Goal: Task Accomplishment & Management: Manage account settings

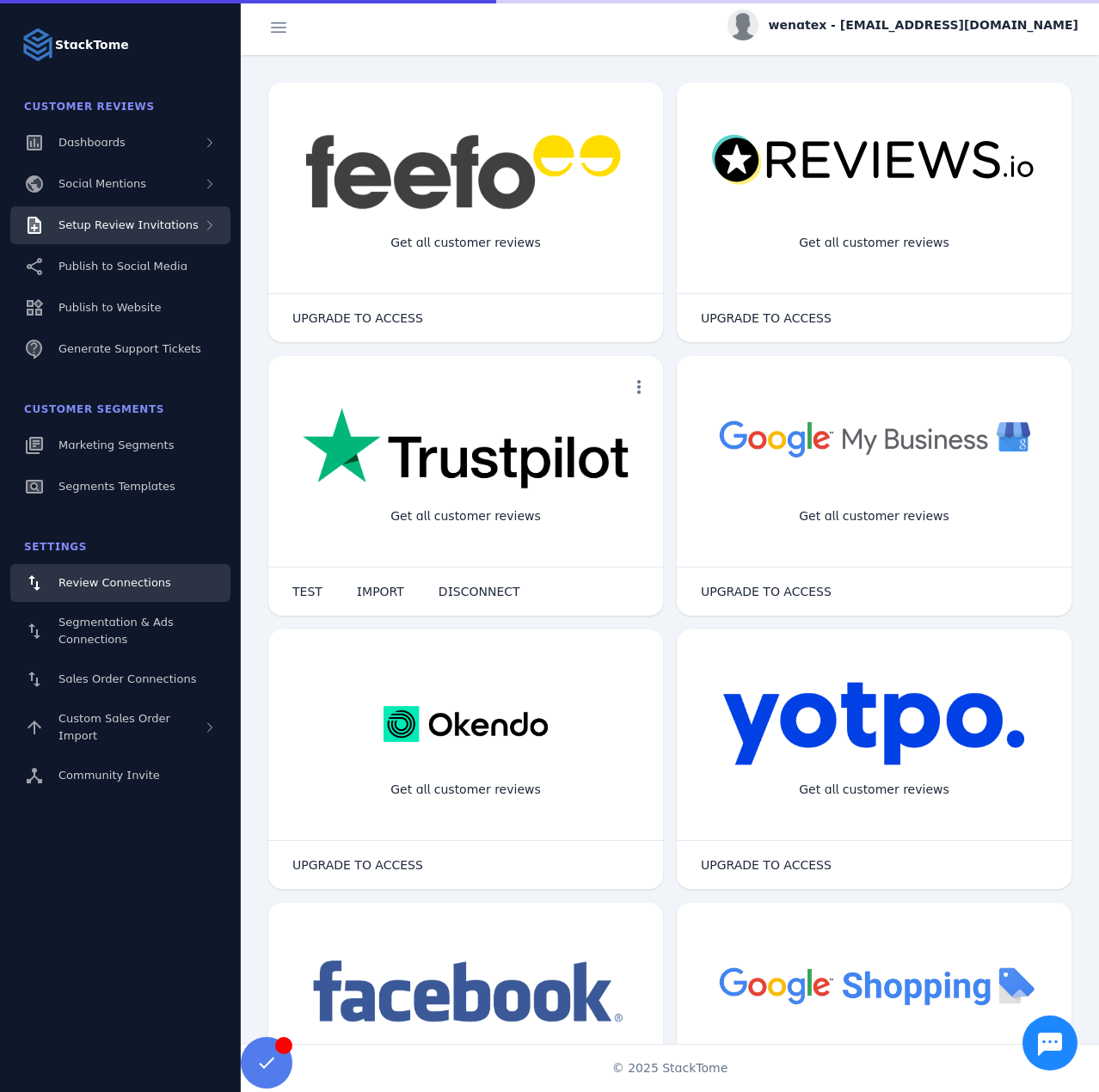
click at [112, 228] on span "Setup Review Invitations" at bounding box center [128, 225] width 140 height 13
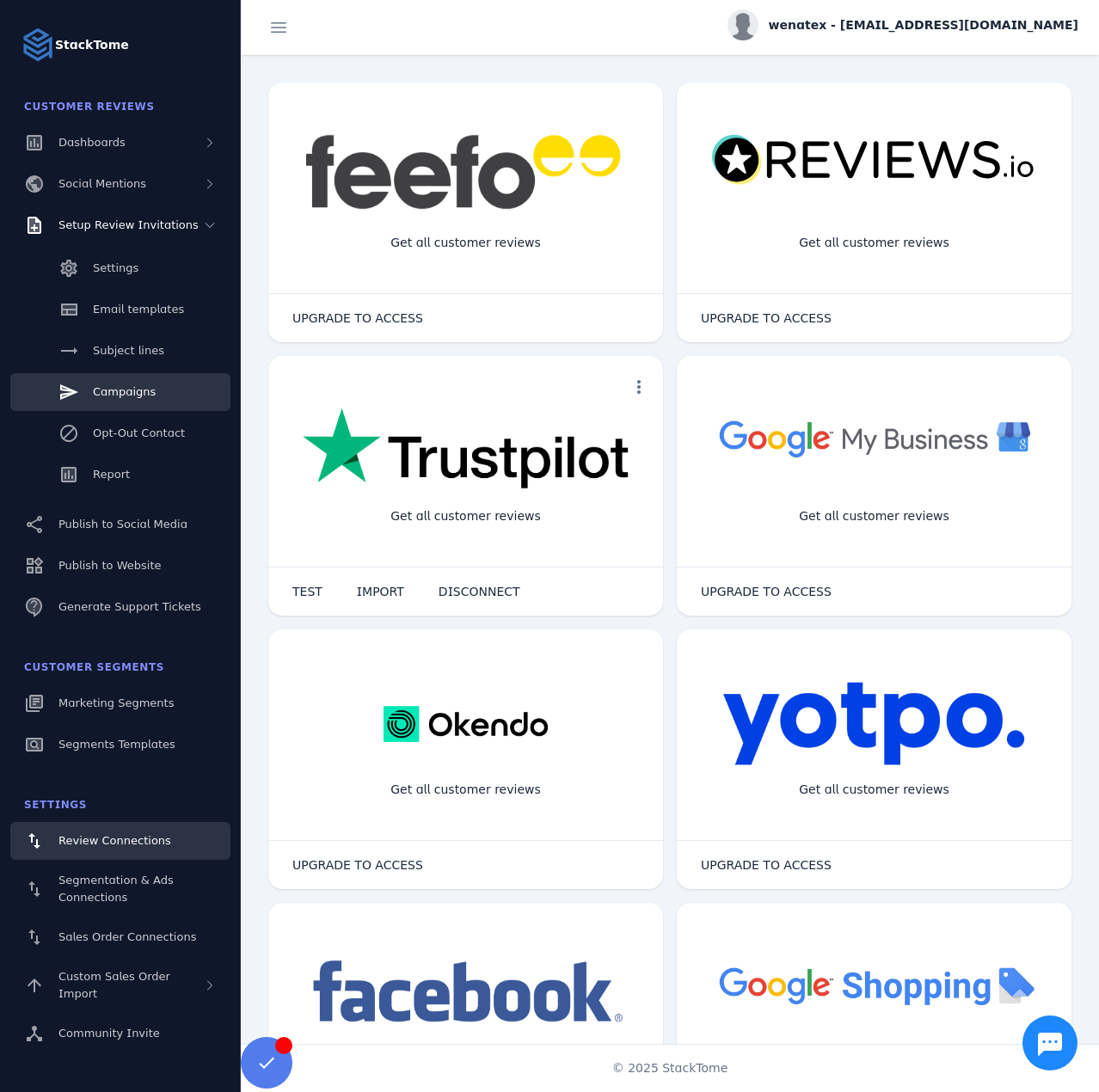
click at [130, 391] on span "Campaigns" at bounding box center [124, 392] width 63 height 13
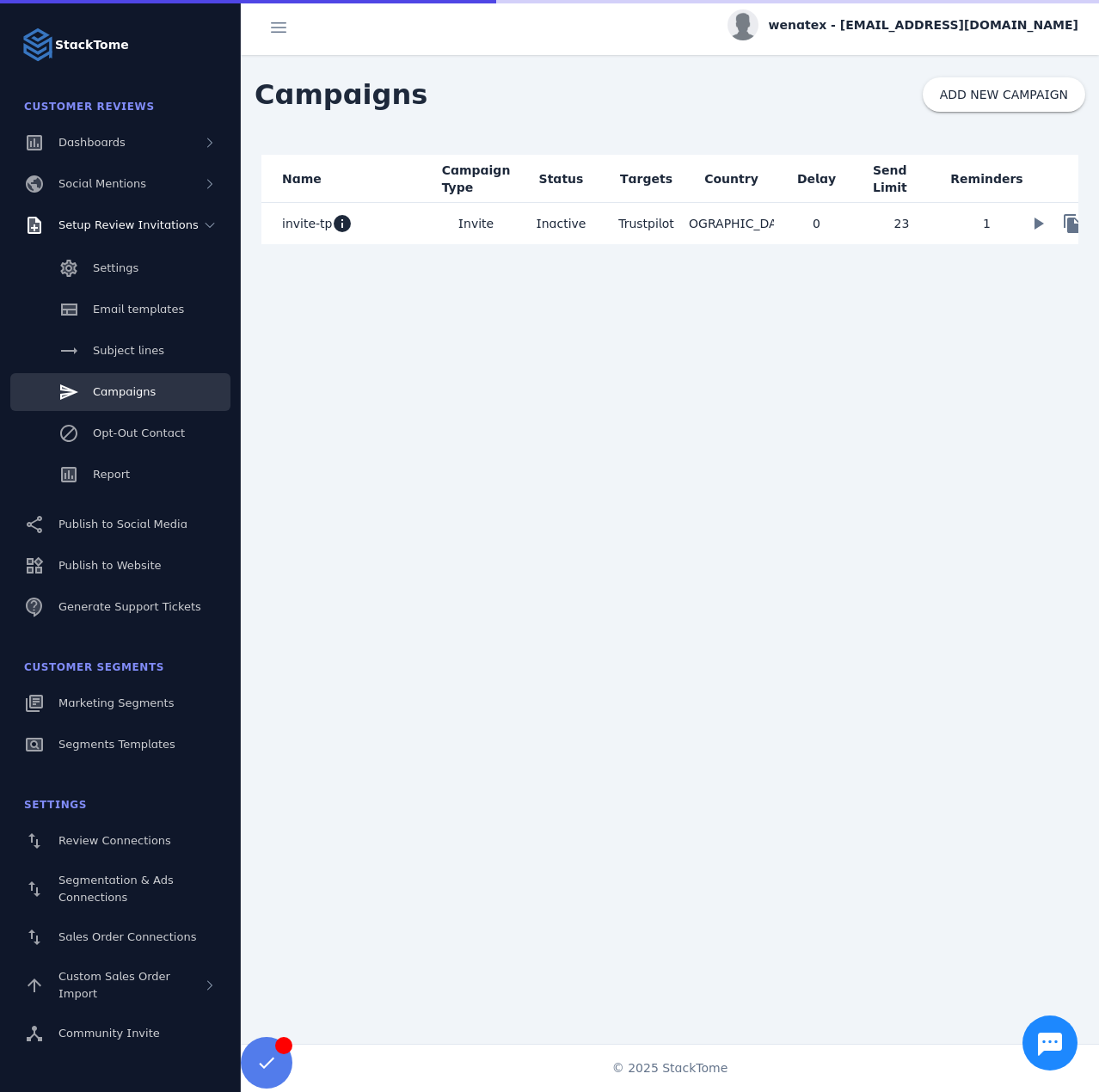
click at [416, 233] on mat-cell "invite-tp info" at bounding box center [347, 224] width 172 height 41
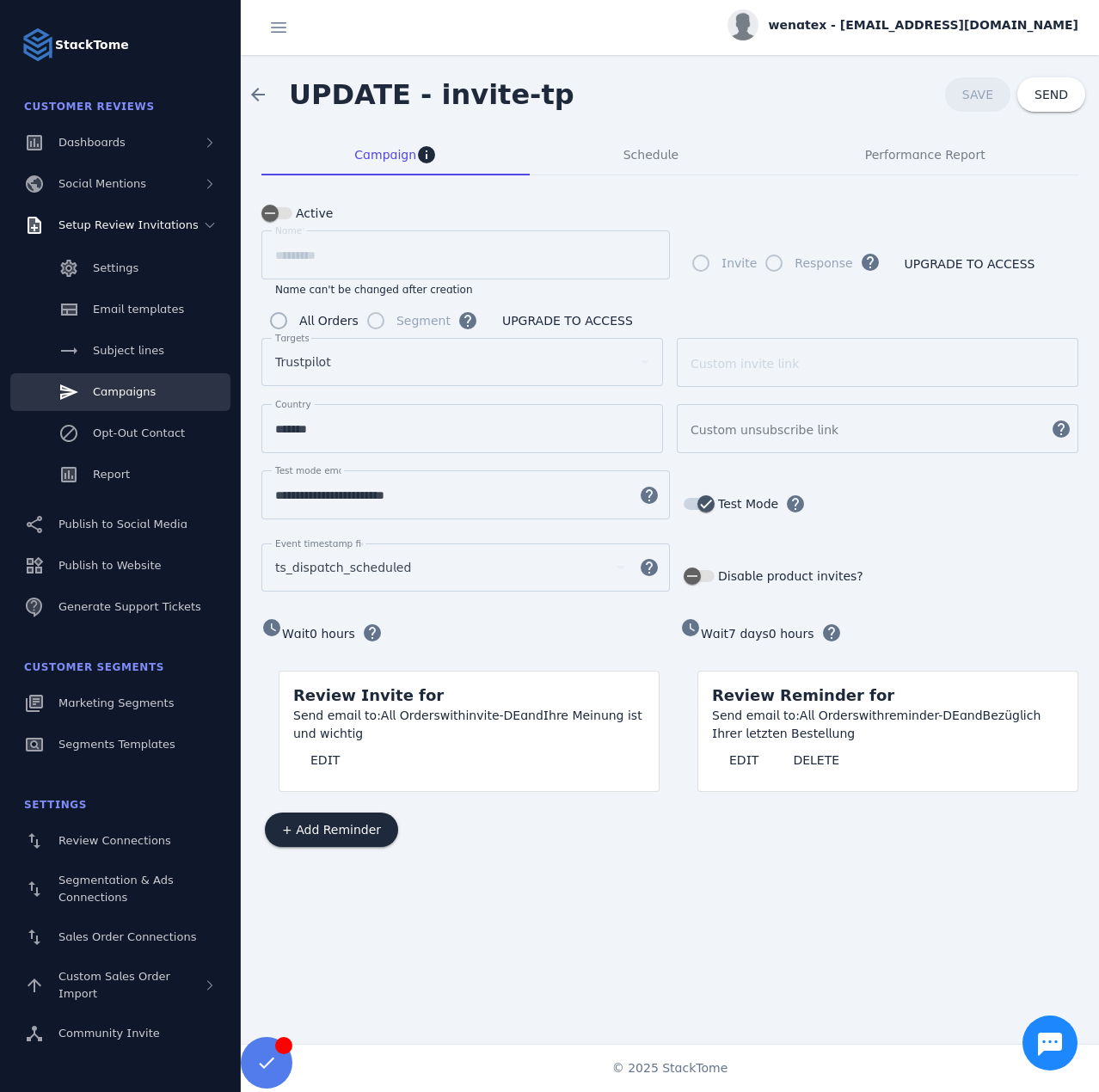
click at [353, 496] on input "**********" at bounding box center [450, 495] width 350 height 21
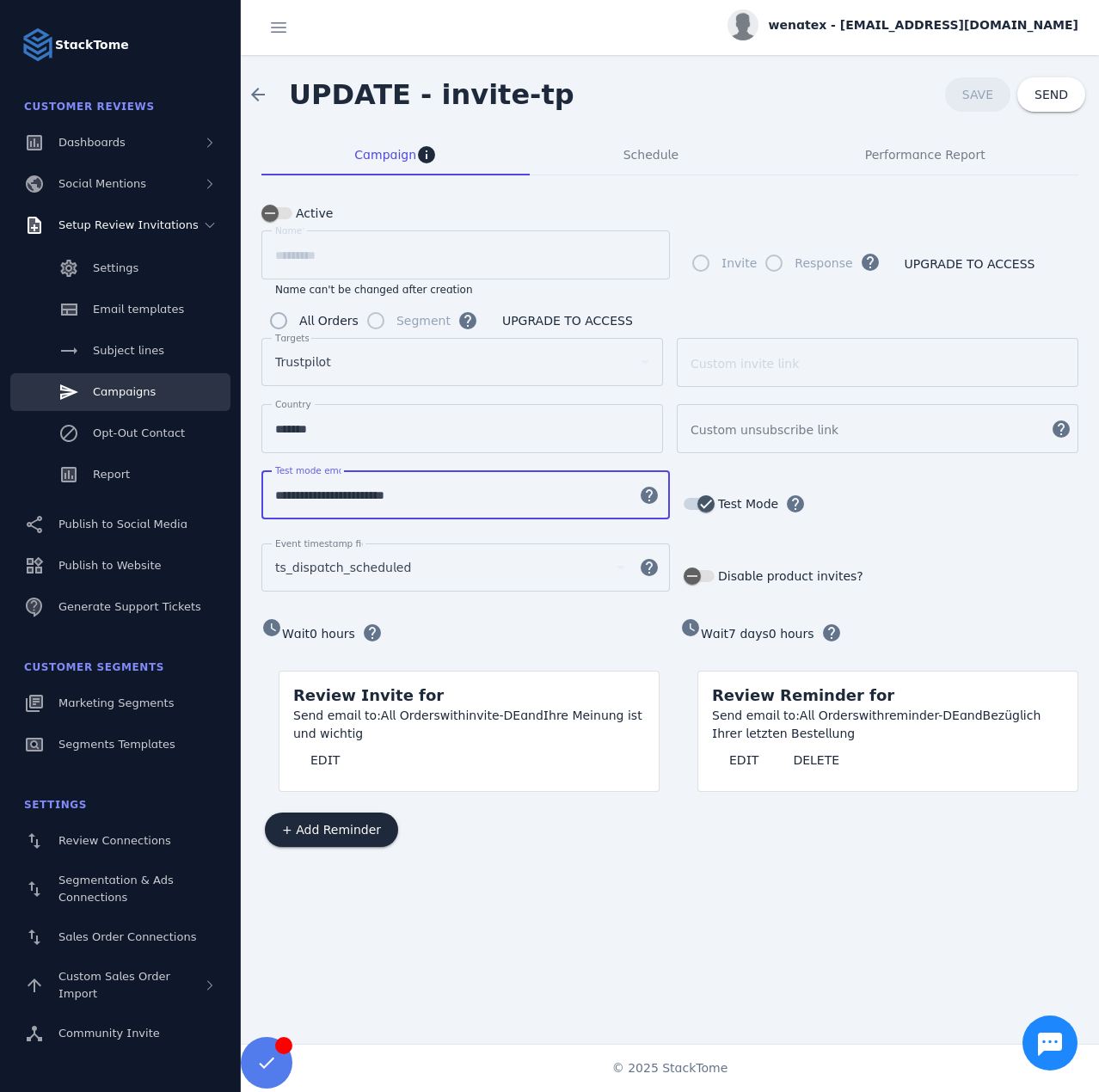
click at [353, 496] on input "**********" at bounding box center [450, 495] width 350 height 21
paste input
type input "**********"
click at [653, 167] on span "Schedule" at bounding box center [651, 155] width 55 height 41
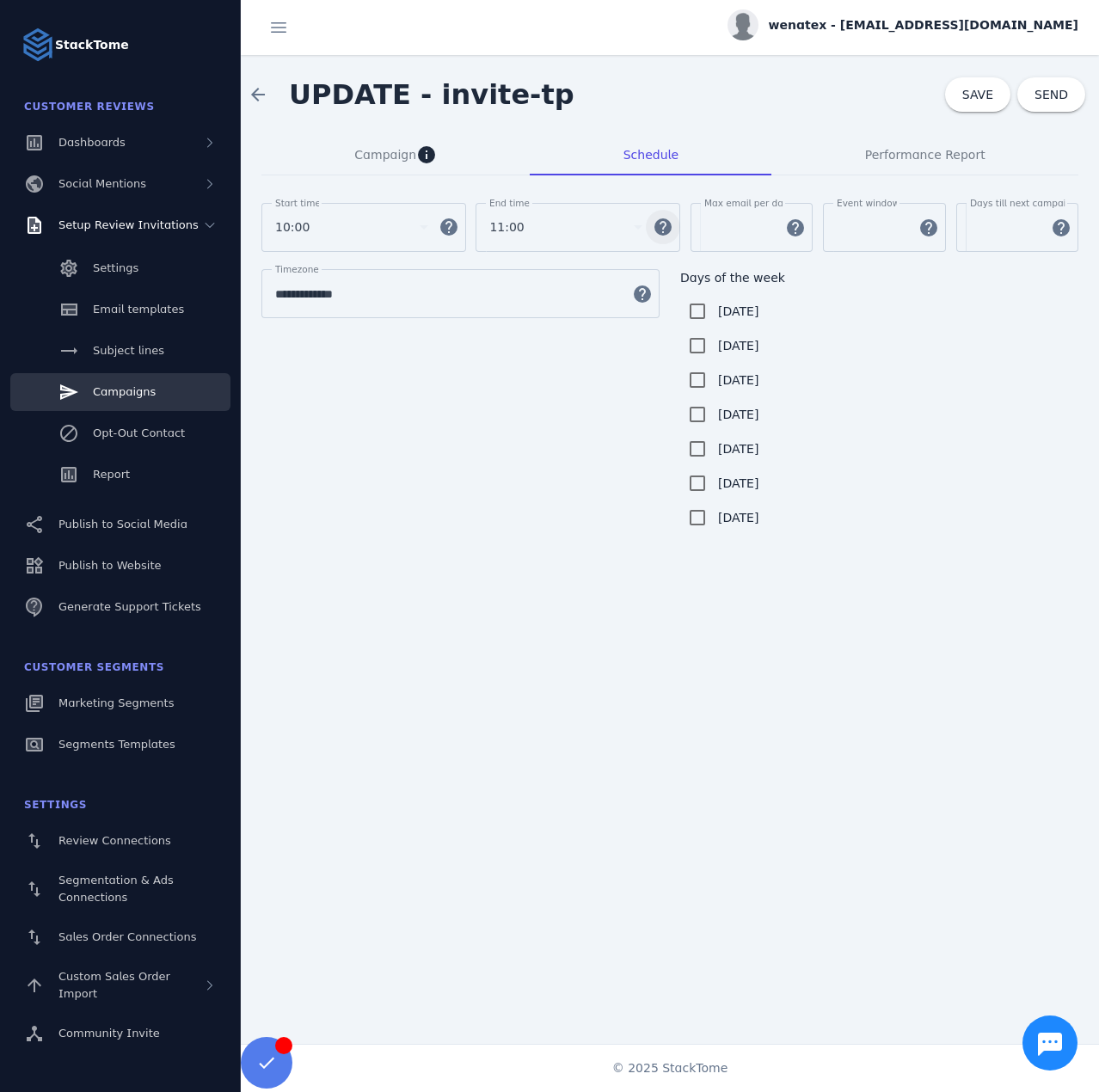
drag, startPoint x: 726, startPoint y: 227, endPoint x: 669, endPoint y: 228, distance: 57.0
click at [669, 228] on div "Start time 10:00 help End time 11:00 help [PERSON_NAME] email per day ** help E…" at bounding box center [669, 236] width 817 height 66
type input "*"
click at [981, 104] on span at bounding box center [978, 95] width 66 height 41
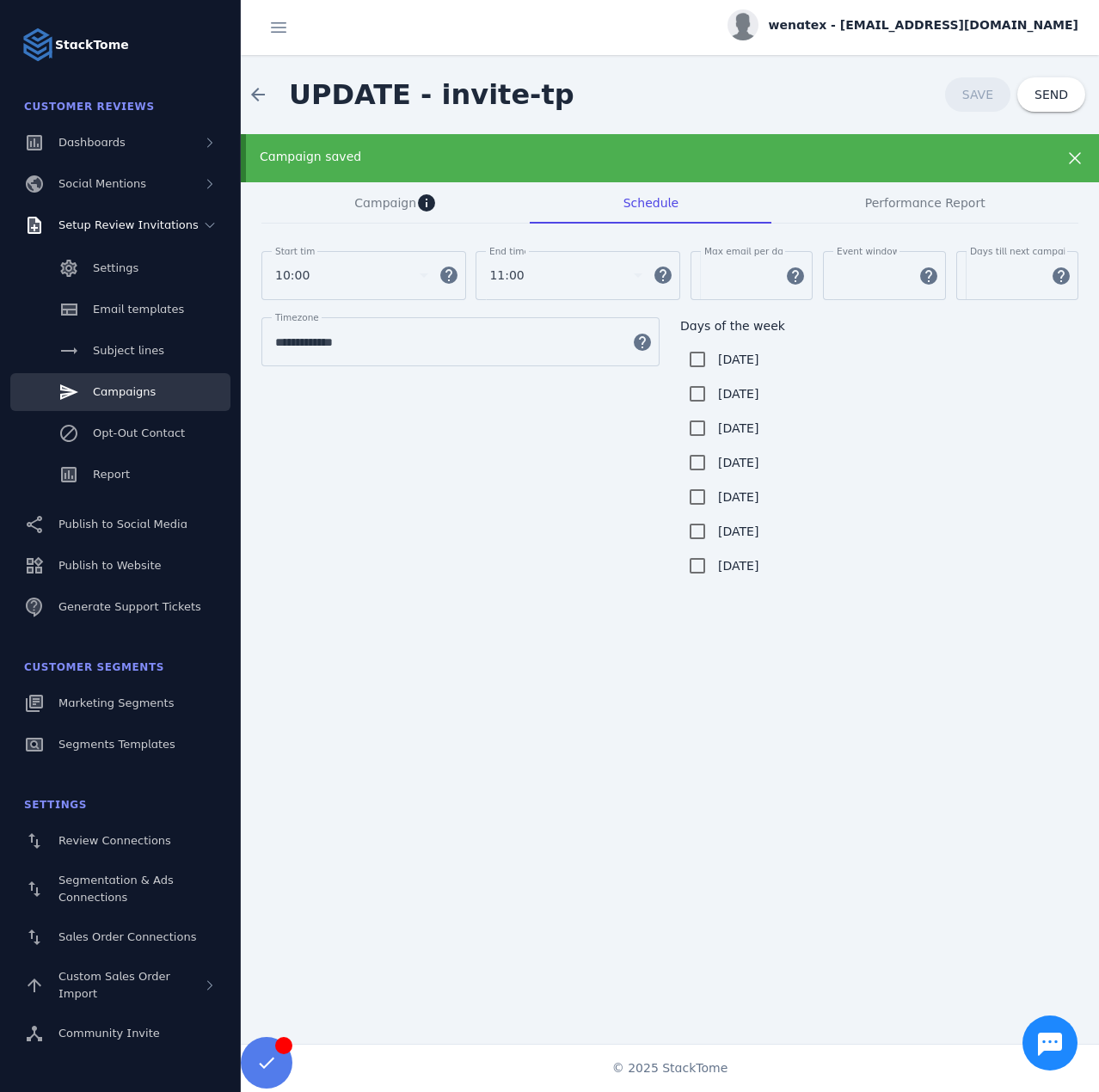
drag, startPoint x: 364, startPoint y: 199, endPoint x: 729, endPoint y: 142, distance: 369.4
click at [364, 199] on span "Campaign" at bounding box center [385, 202] width 62 height 12
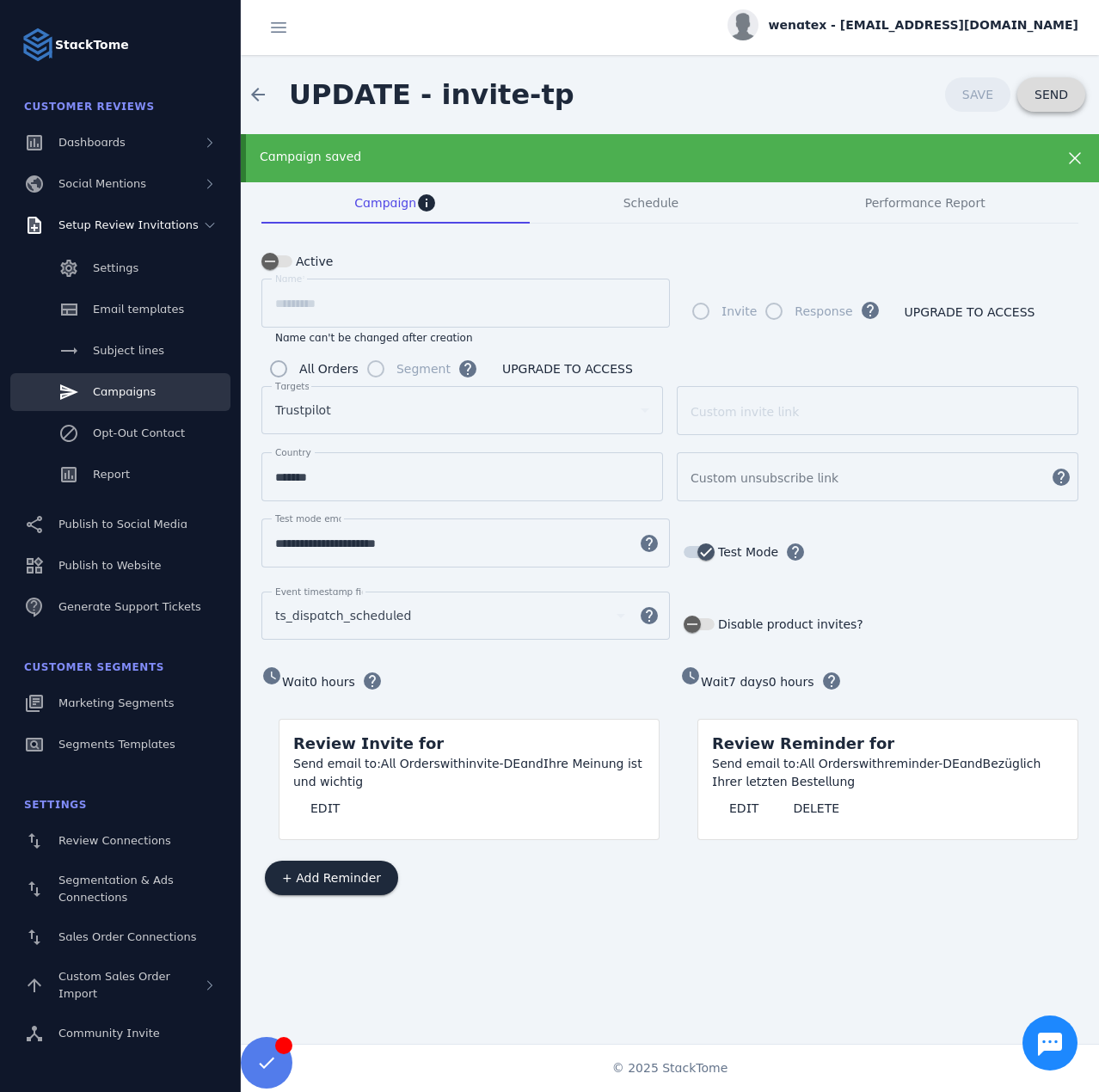
click at [1042, 93] on span "SEND" at bounding box center [1051, 94] width 34 height 12
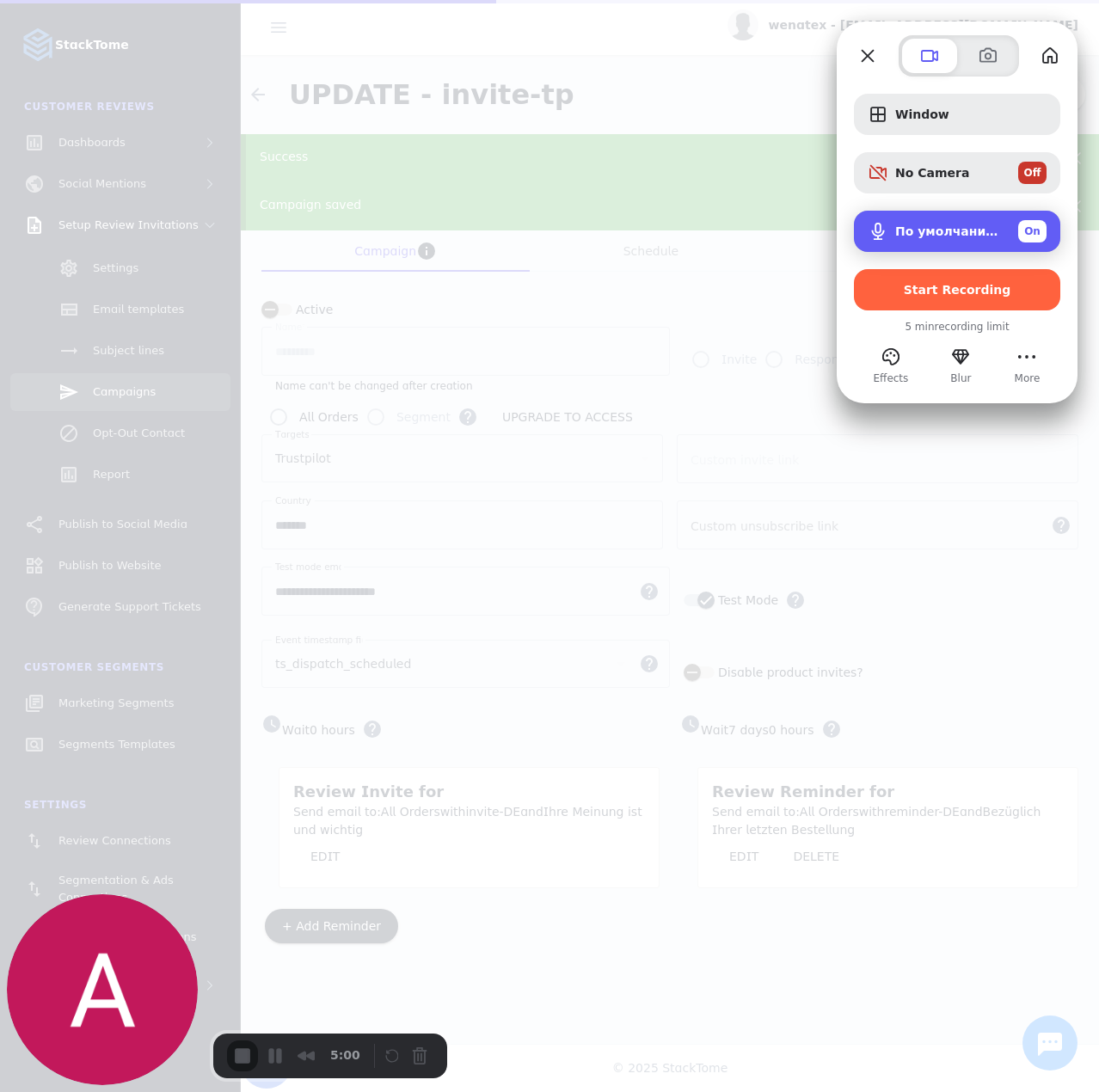
click at [1028, 230] on span "On" at bounding box center [1031, 231] width 16 height 15
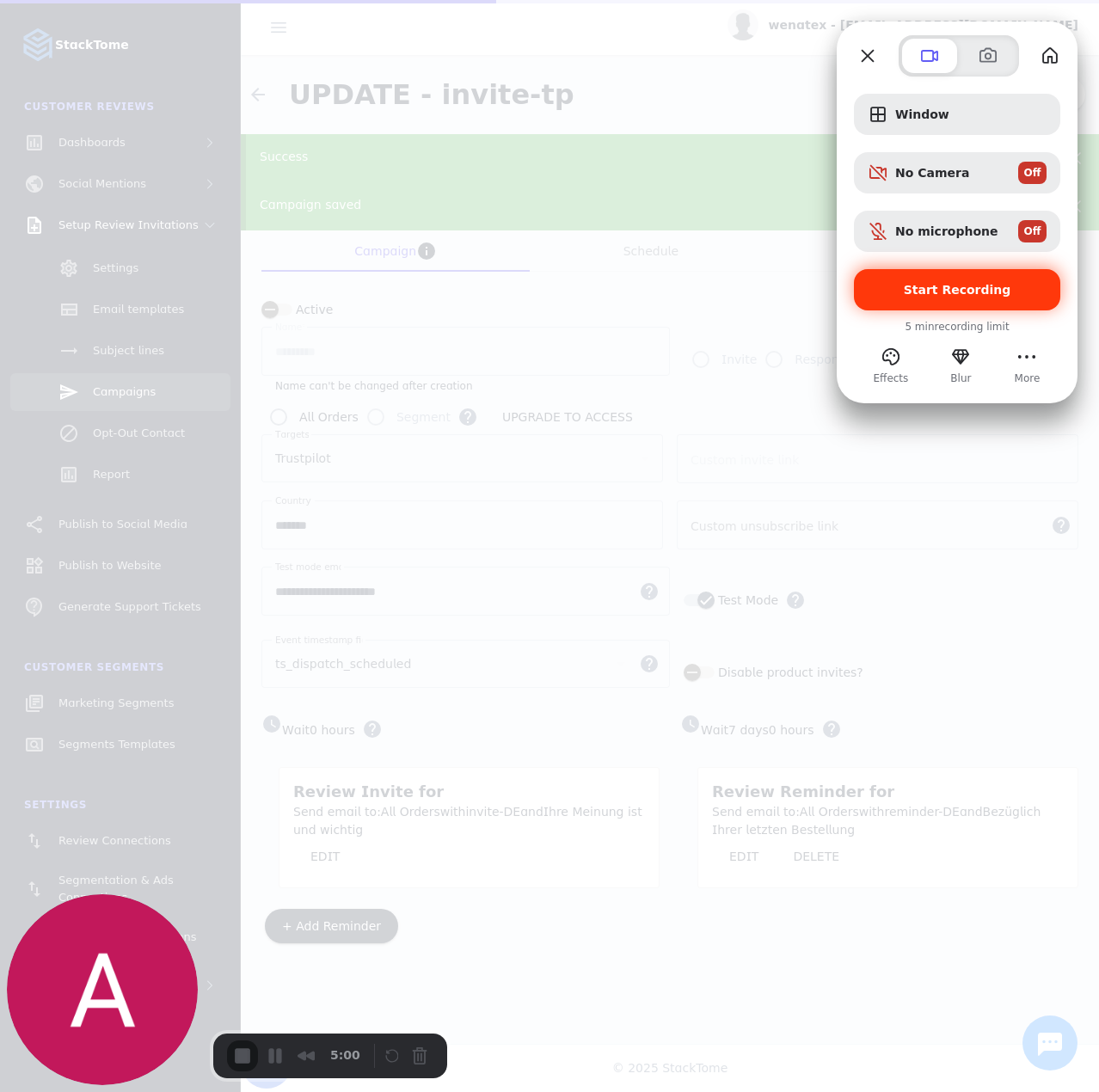
click at [976, 289] on span "Start Recording" at bounding box center [957, 289] width 107 height 14
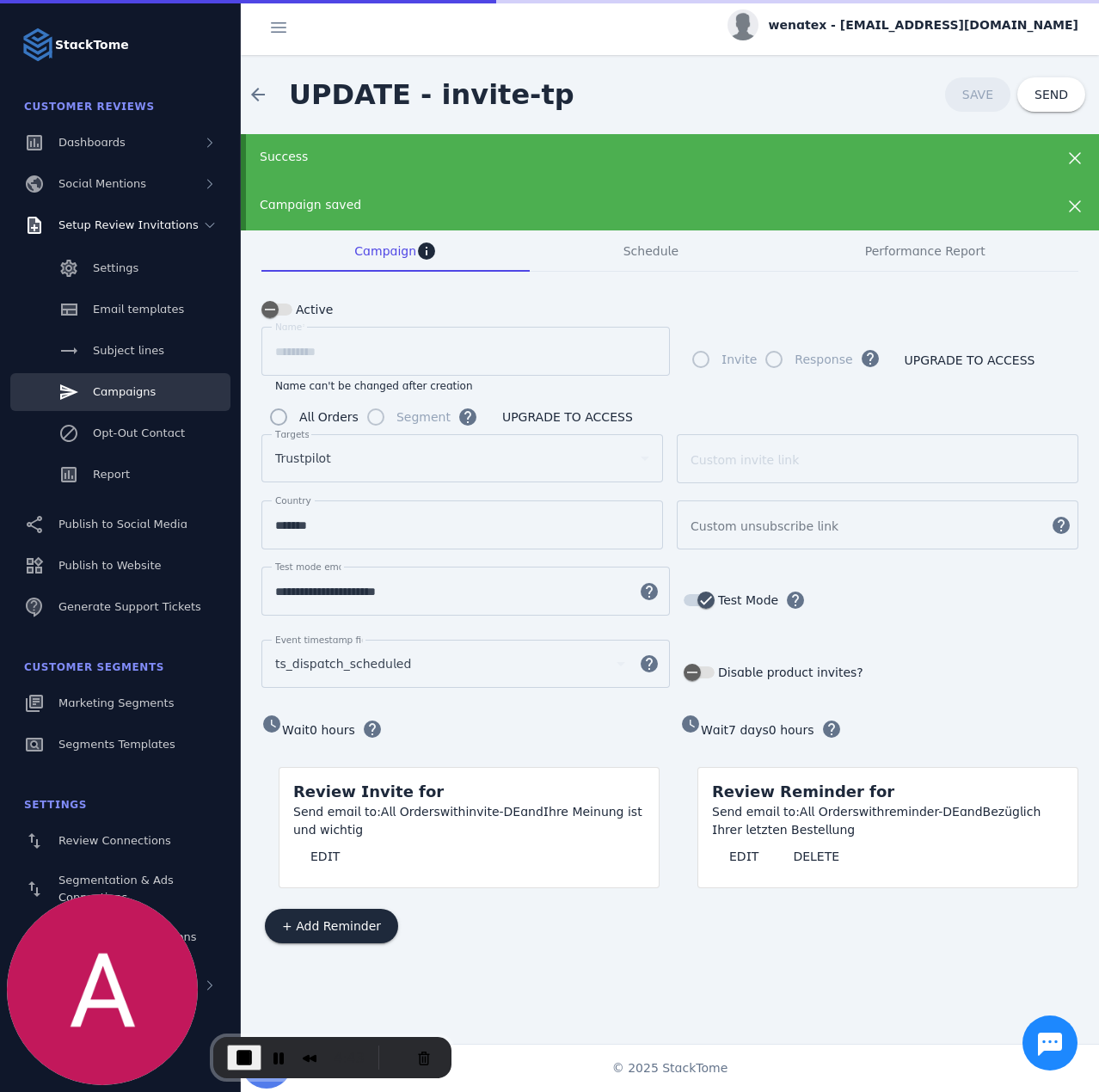
click at [234, 1054] on span "End Recording" at bounding box center [244, 1057] width 21 height 21
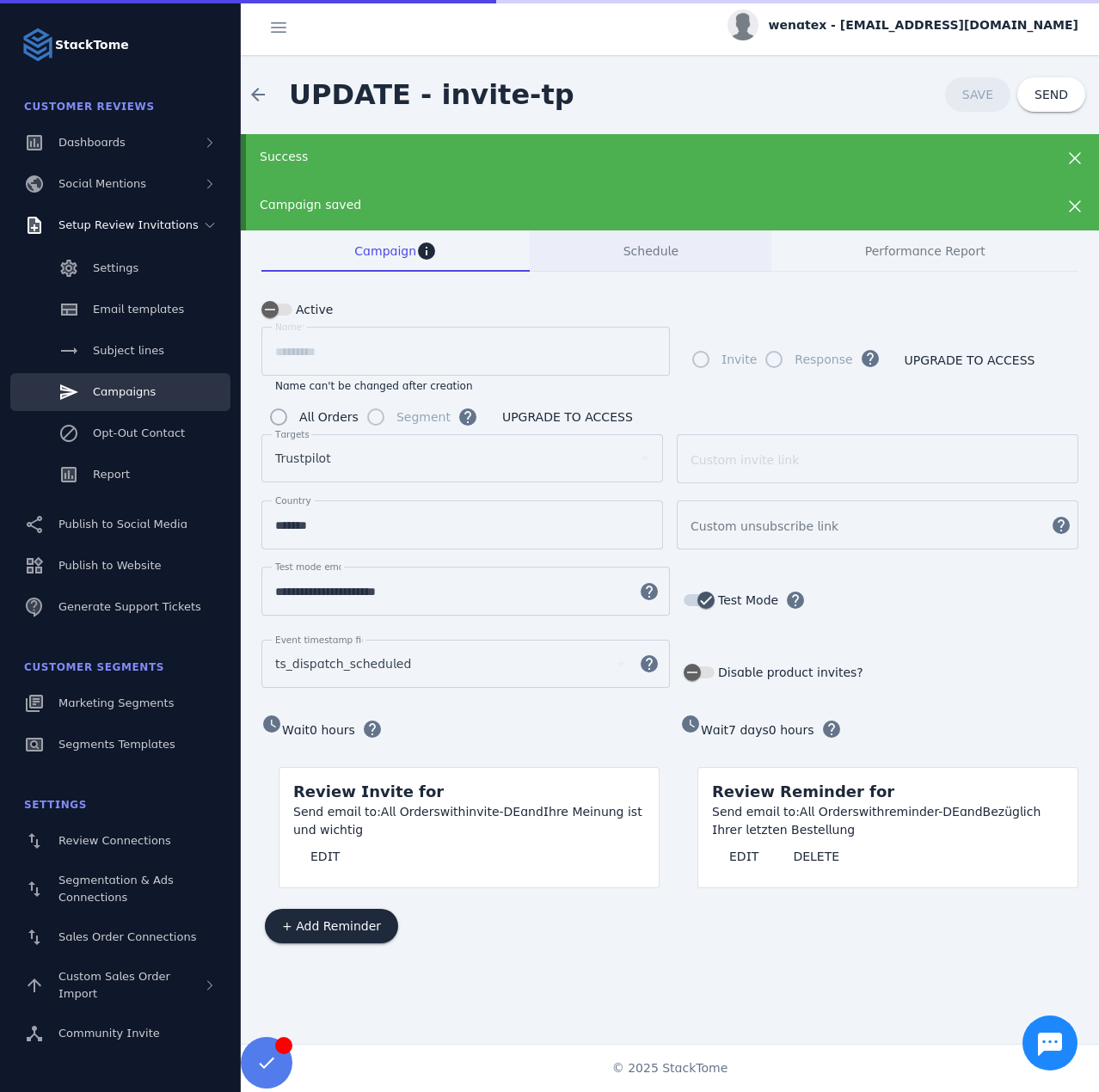
click at [641, 246] on span "Schedule" at bounding box center [651, 251] width 55 height 12
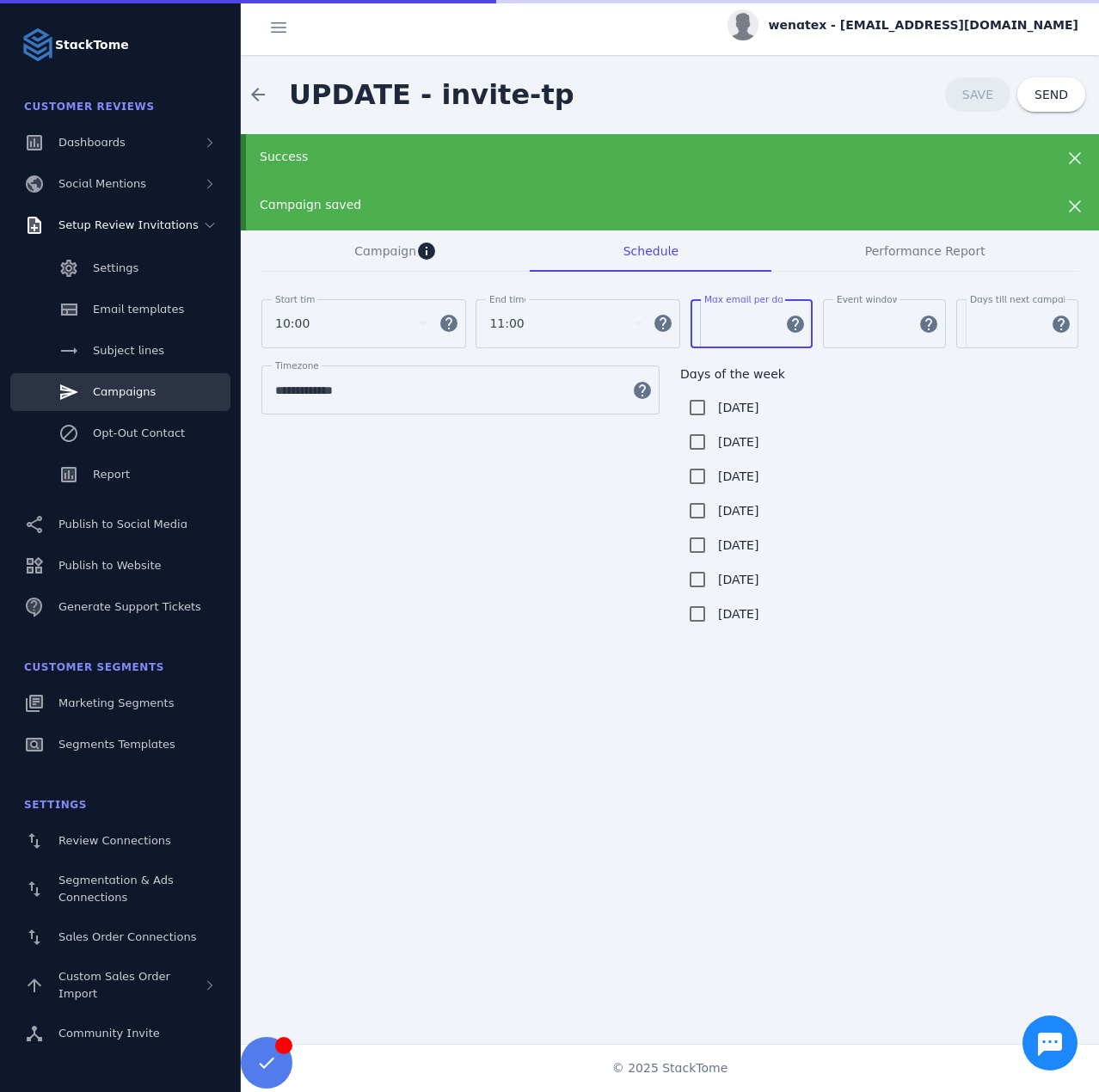
drag, startPoint x: 727, startPoint y: 327, endPoint x: 695, endPoint y: 325, distance: 32.1
click at [695, 325] on div "Max email per day * help" at bounding box center [751, 323] width 123 height 49
type input "*"
click at [384, 257] on span "Campaign" at bounding box center [385, 251] width 62 height 12
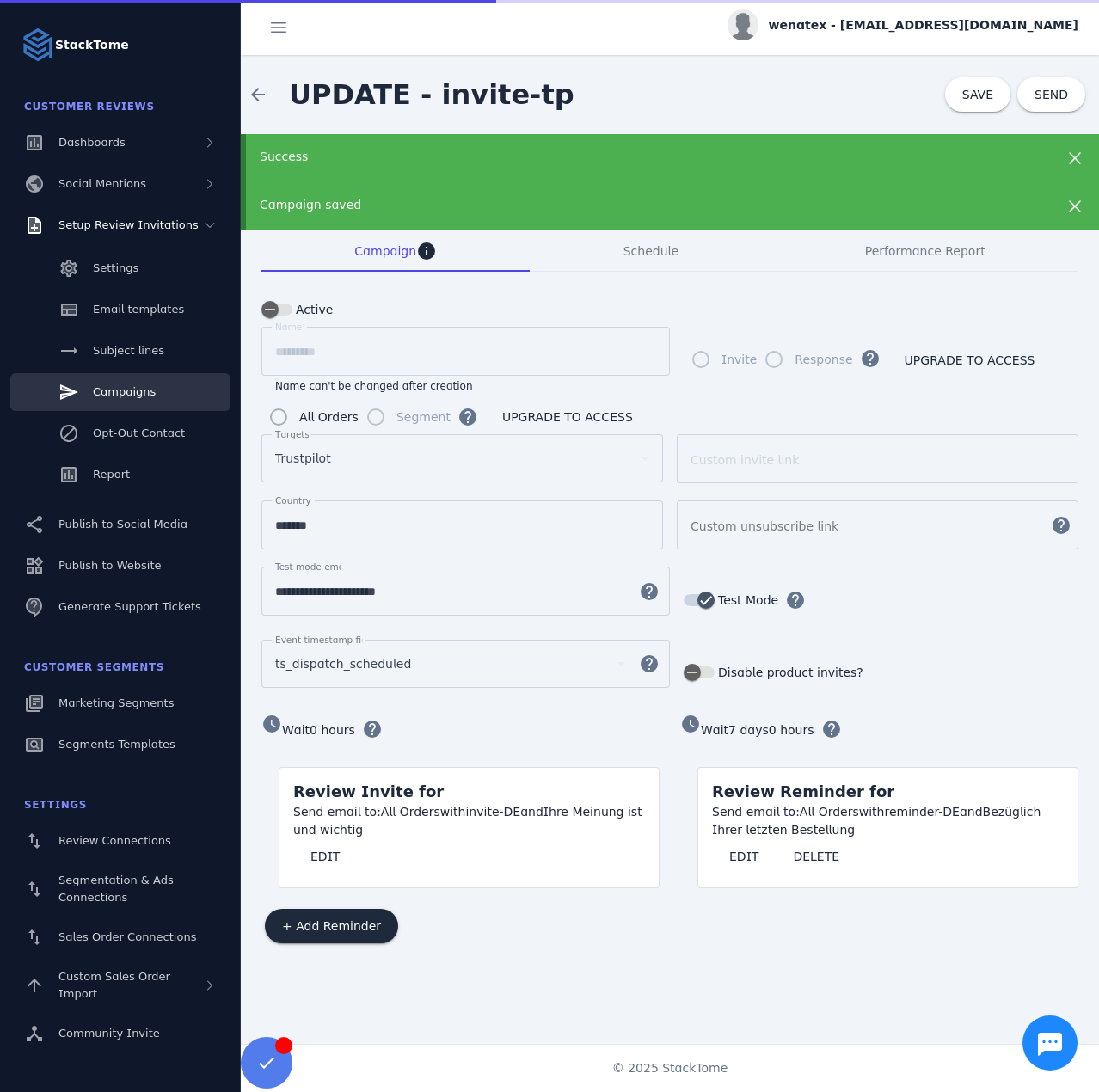
click at [379, 591] on input "**********" at bounding box center [450, 591] width 350 height 21
type input "**********"
click at [980, 92] on span "SAVE" at bounding box center [977, 94] width 31 height 14
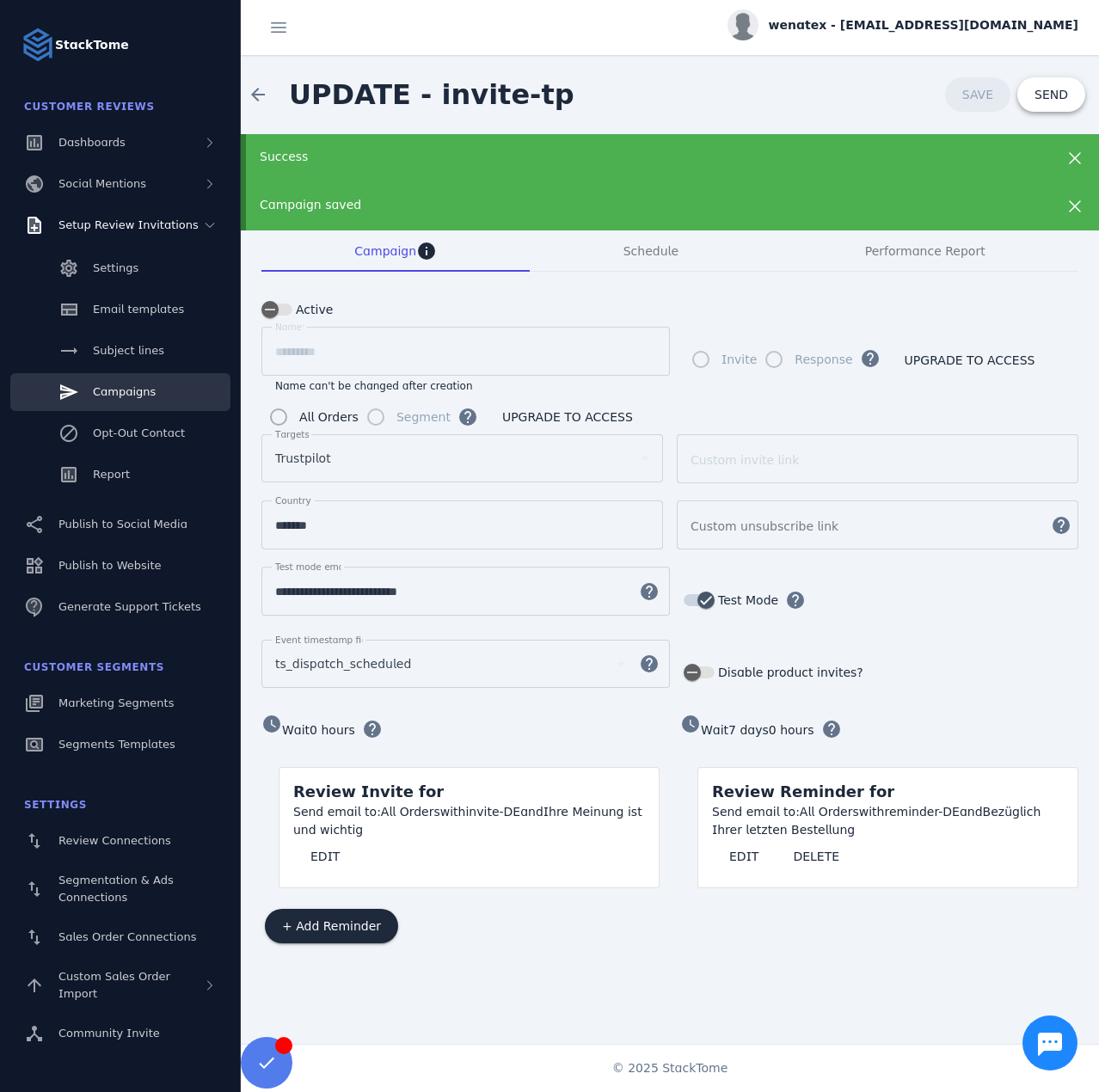
drag, startPoint x: 1052, startPoint y: 94, endPoint x: 1098, endPoint y: 62, distance: 56.0
click at [1052, 94] on span "SEND" at bounding box center [1051, 94] width 34 height 12
click at [146, 312] on span "Email templates" at bounding box center [138, 309] width 91 height 13
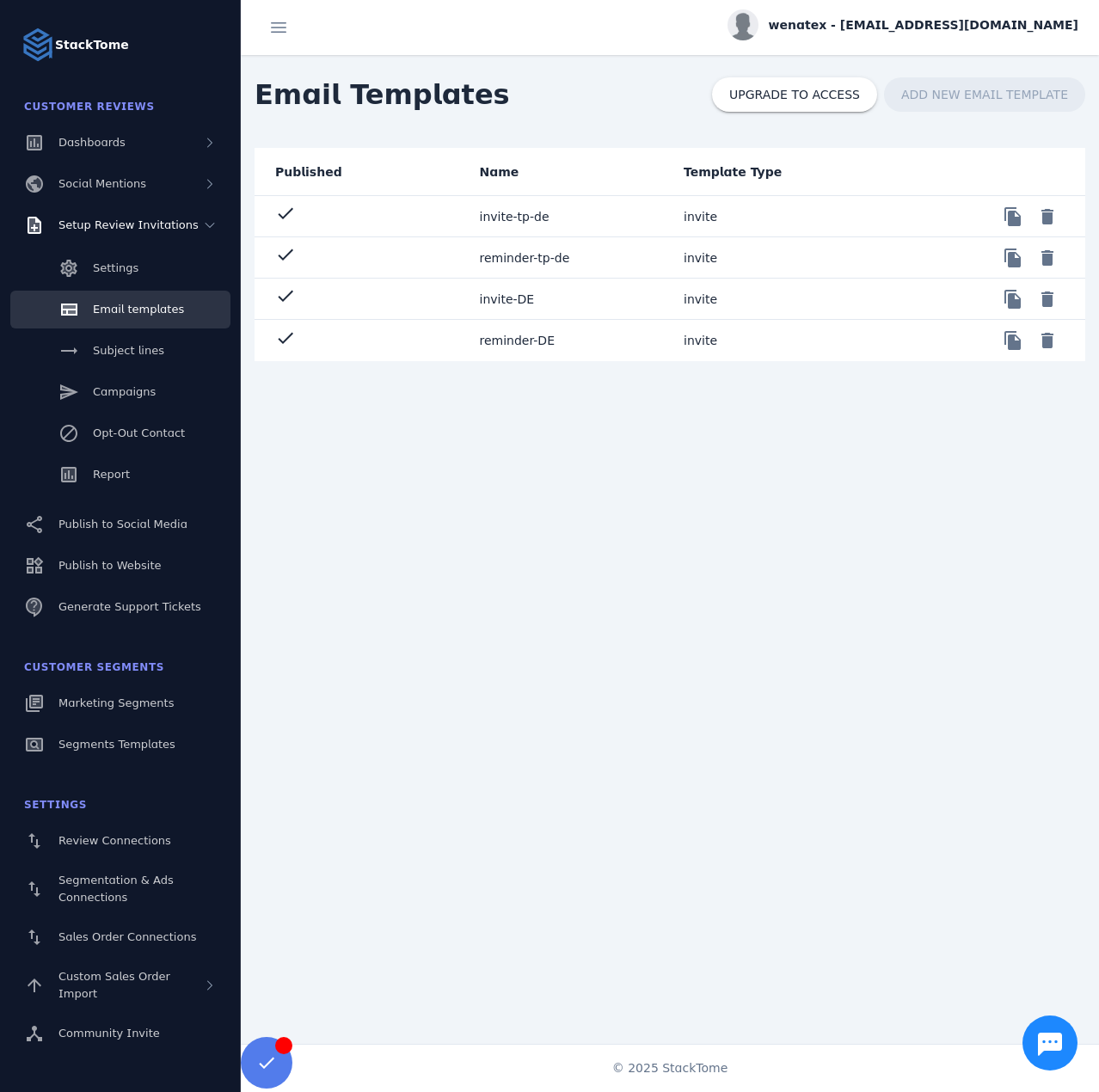
click at [550, 298] on mat-cell "invite-DE" at bounding box center [569, 299] width 205 height 41
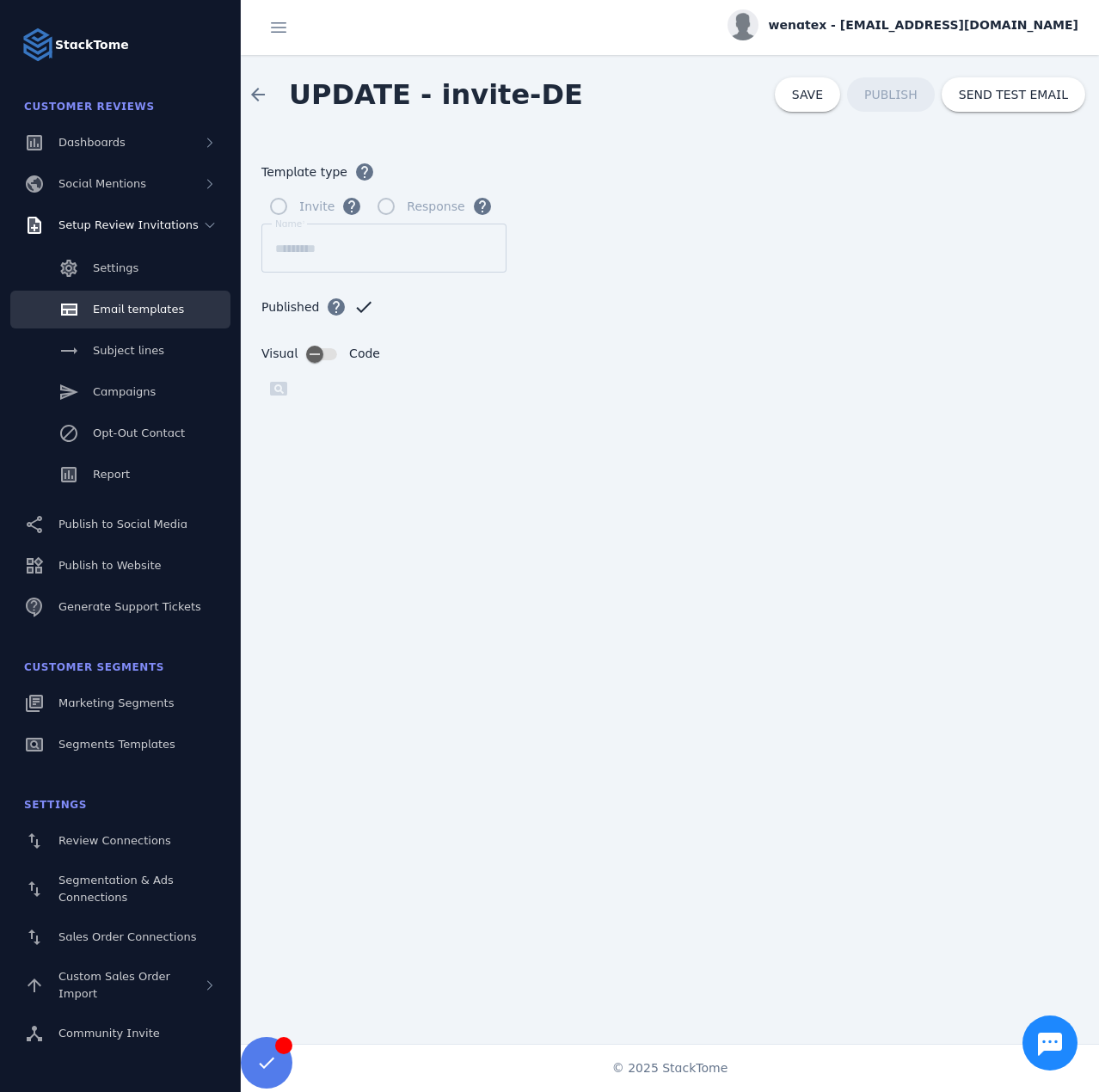
click at [928, 28] on span "wenatex - [EMAIL_ADDRESS][DOMAIN_NAME]" at bounding box center [923, 24] width 309 height 18
click at [1019, 148] on button "Sign out" at bounding box center [1016, 166] width 124 height 41
